Goal: Information Seeking & Learning: Check status

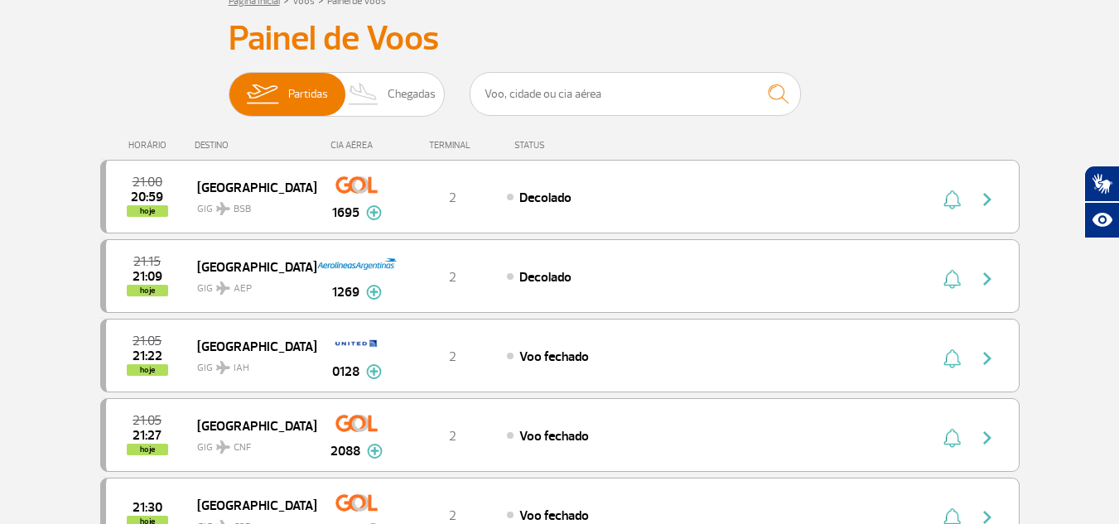
scroll to position [83, 0]
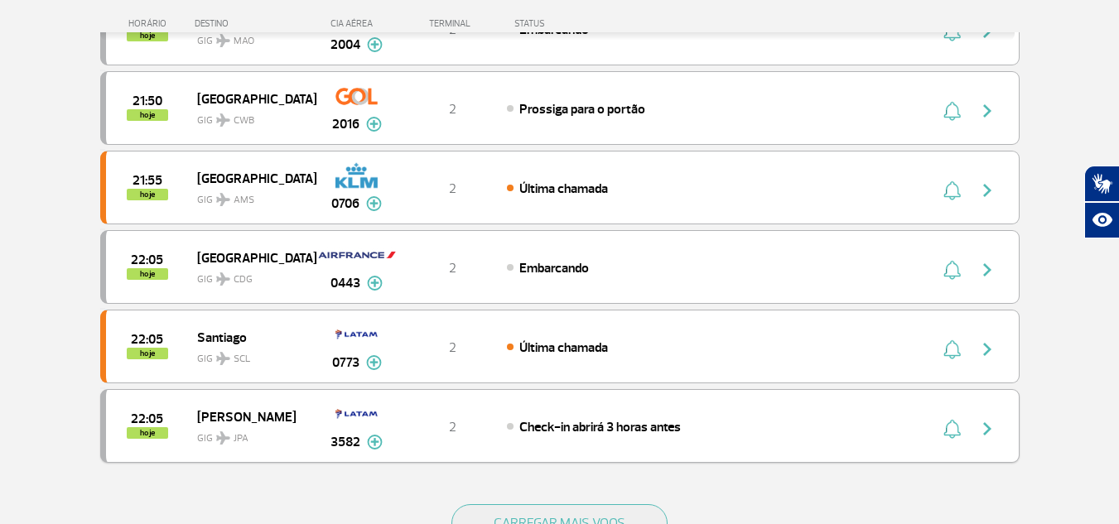
scroll to position [1491, 0]
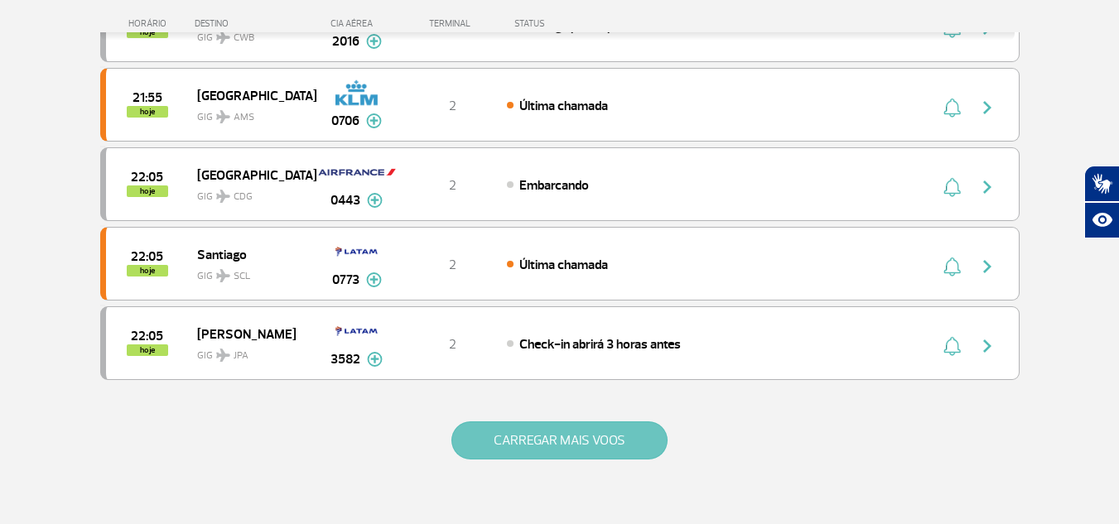
click at [506, 426] on button "CARREGAR MAIS VOOS" at bounding box center [560, 441] width 216 height 38
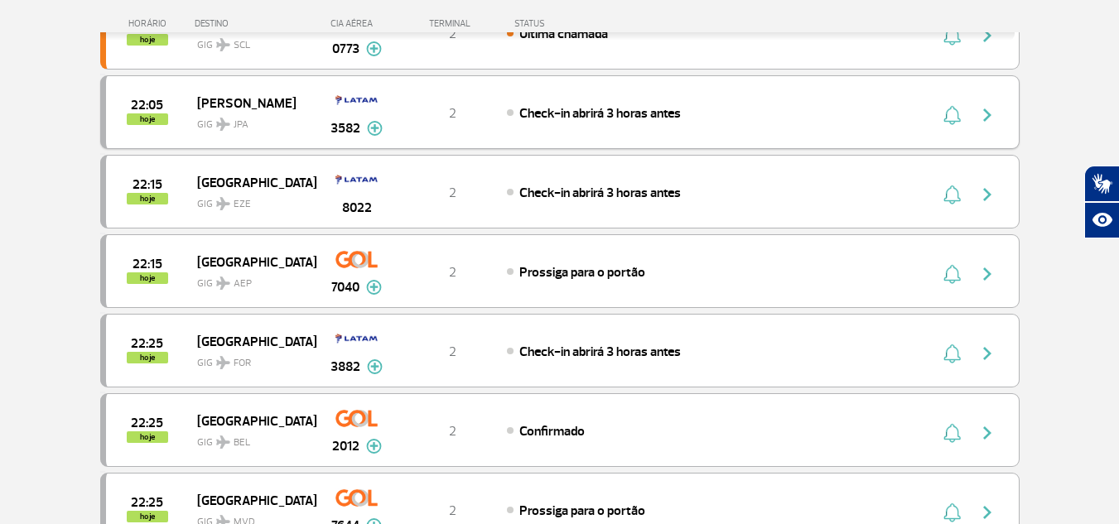
scroll to position [1823, 0]
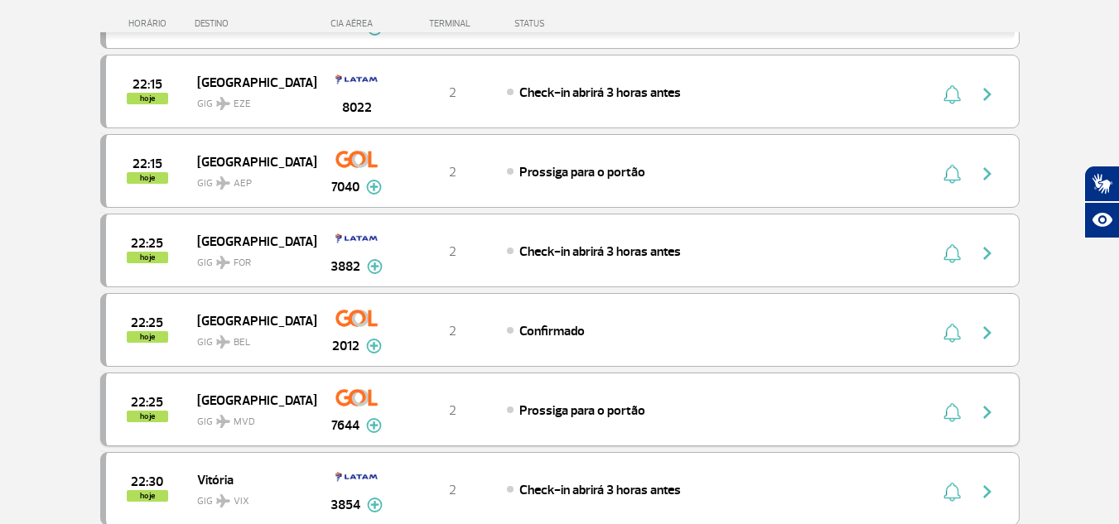
click at [979, 409] on img "button" at bounding box center [988, 413] width 20 height 20
